Goal: Check status

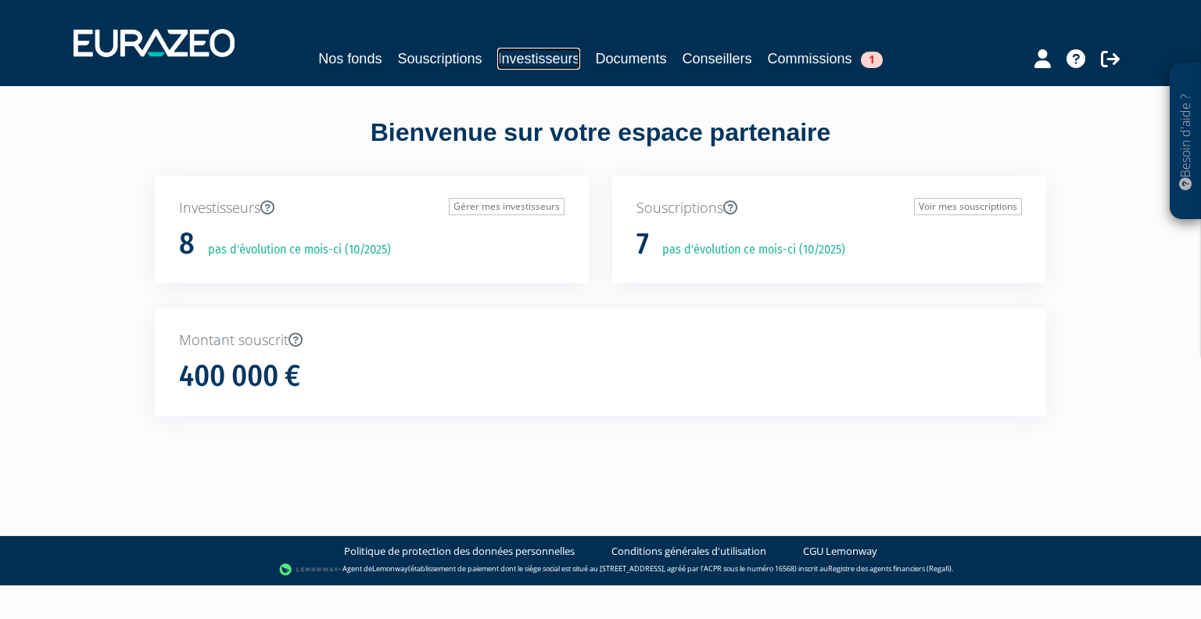
click at [559, 56] on link "Investisseurs" at bounding box center [538, 59] width 82 height 22
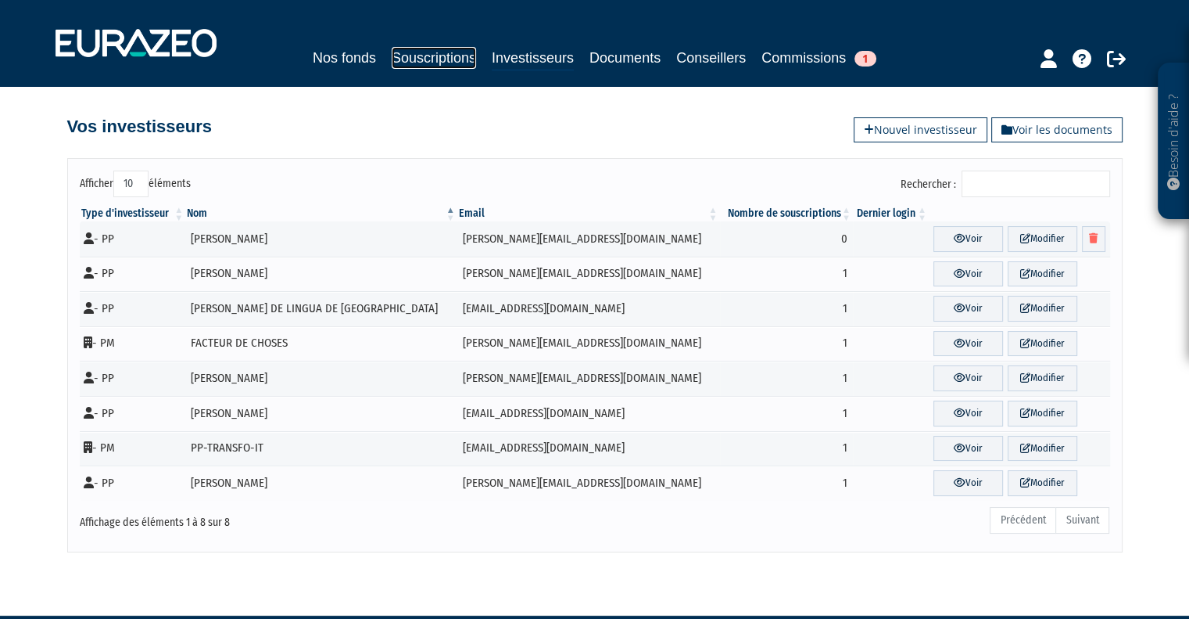
click at [427, 56] on link "Souscriptions" at bounding box center [434, 58] width 84 height 22
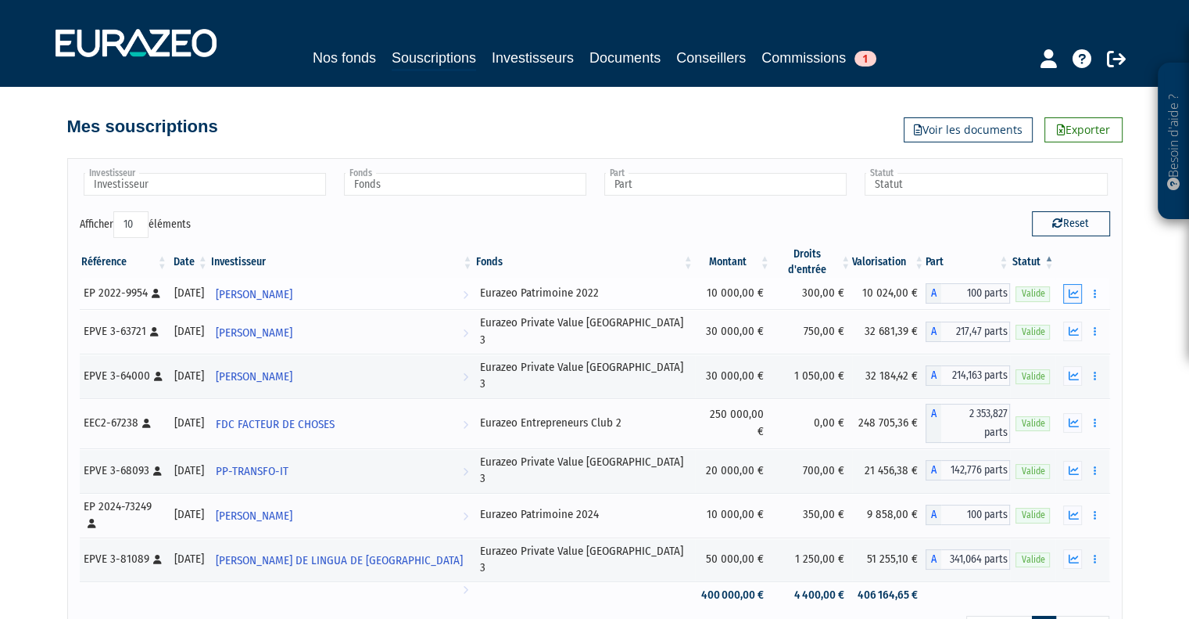
click at [1067, 292] on button "button" at bounding box center [1072, 294] width 19 height 20
